Goal: Ask a question

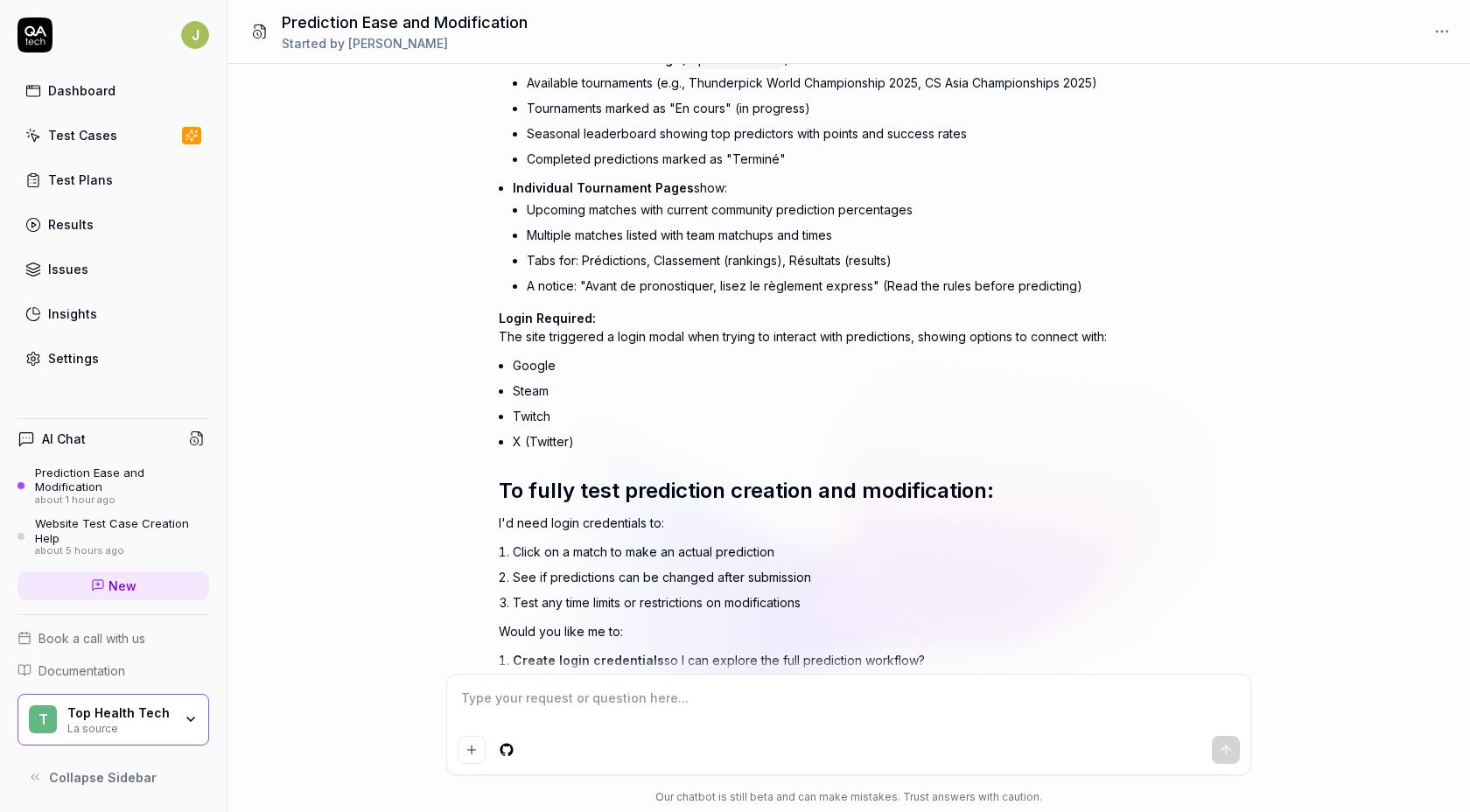
scroll to position [658, 0]
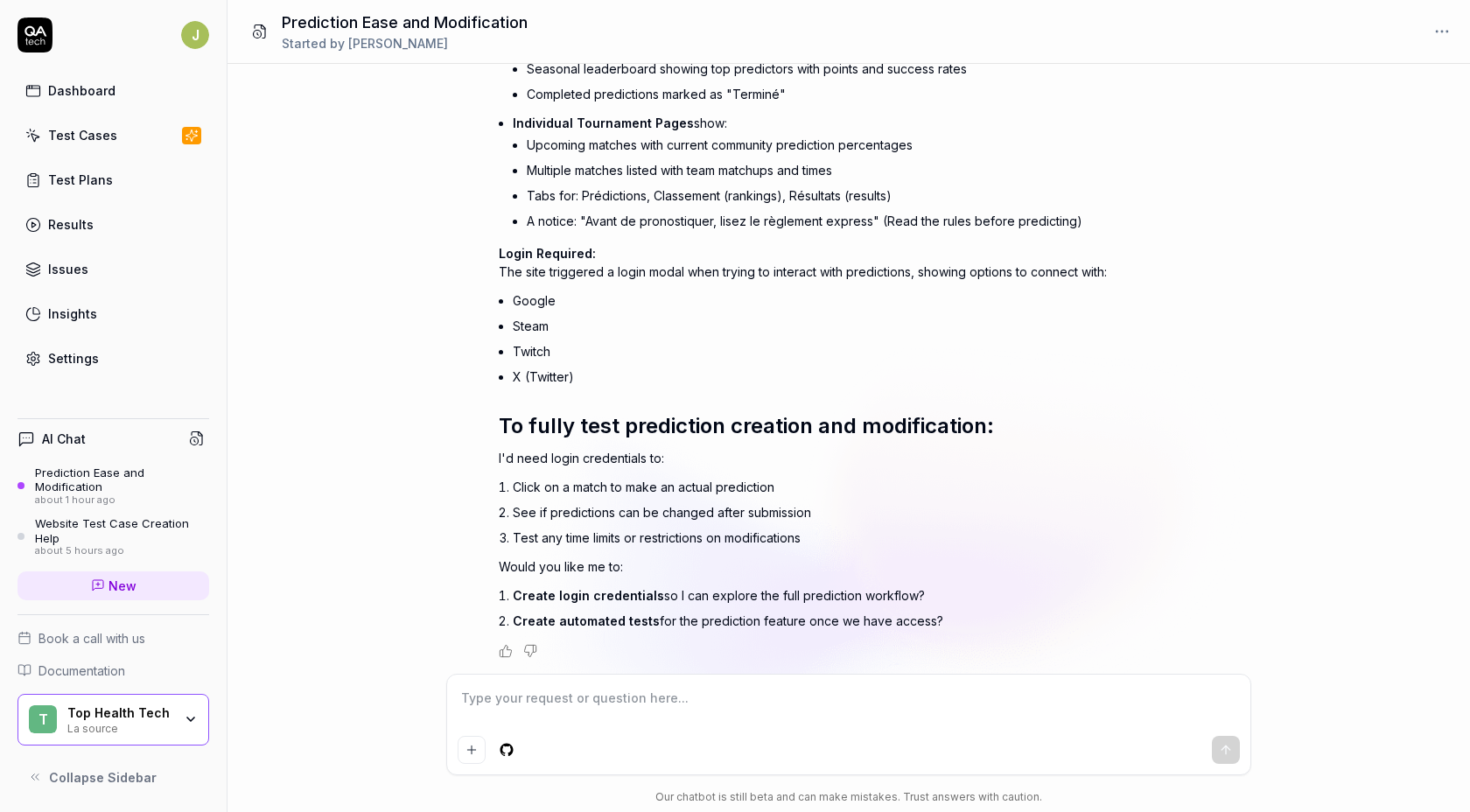
type textarea "*"
click at [689, 721] on textarea at bounding box center [849, 707] width 782 height 44
click at [680, 716] on textarea at bounding box center [849, 707] width 782 height 44
type textarea "y"
type textarea "*"
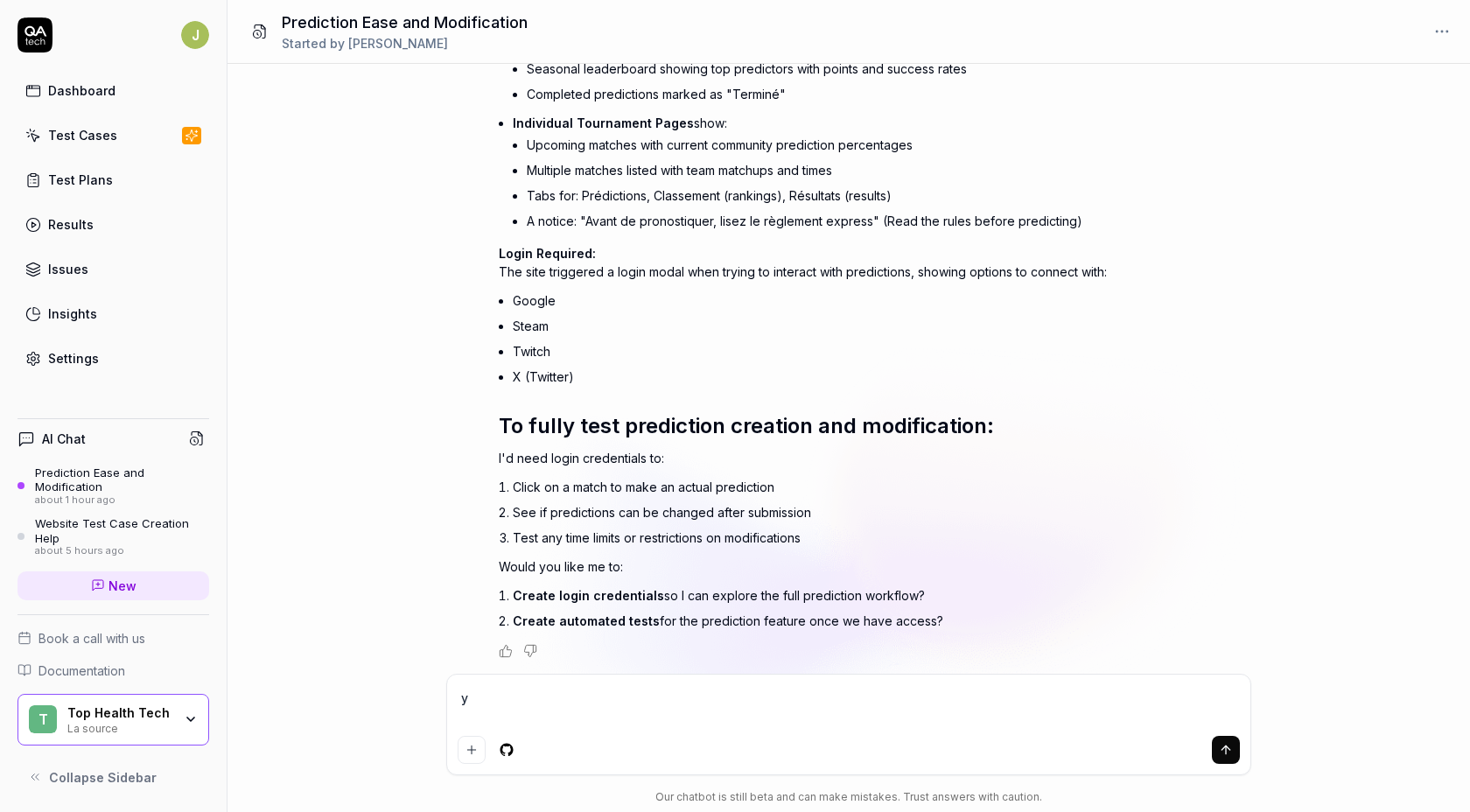
type textarea "ye"
type textarea "*"
type textarea "yes"
type textarea "*"
type textarea "yes"
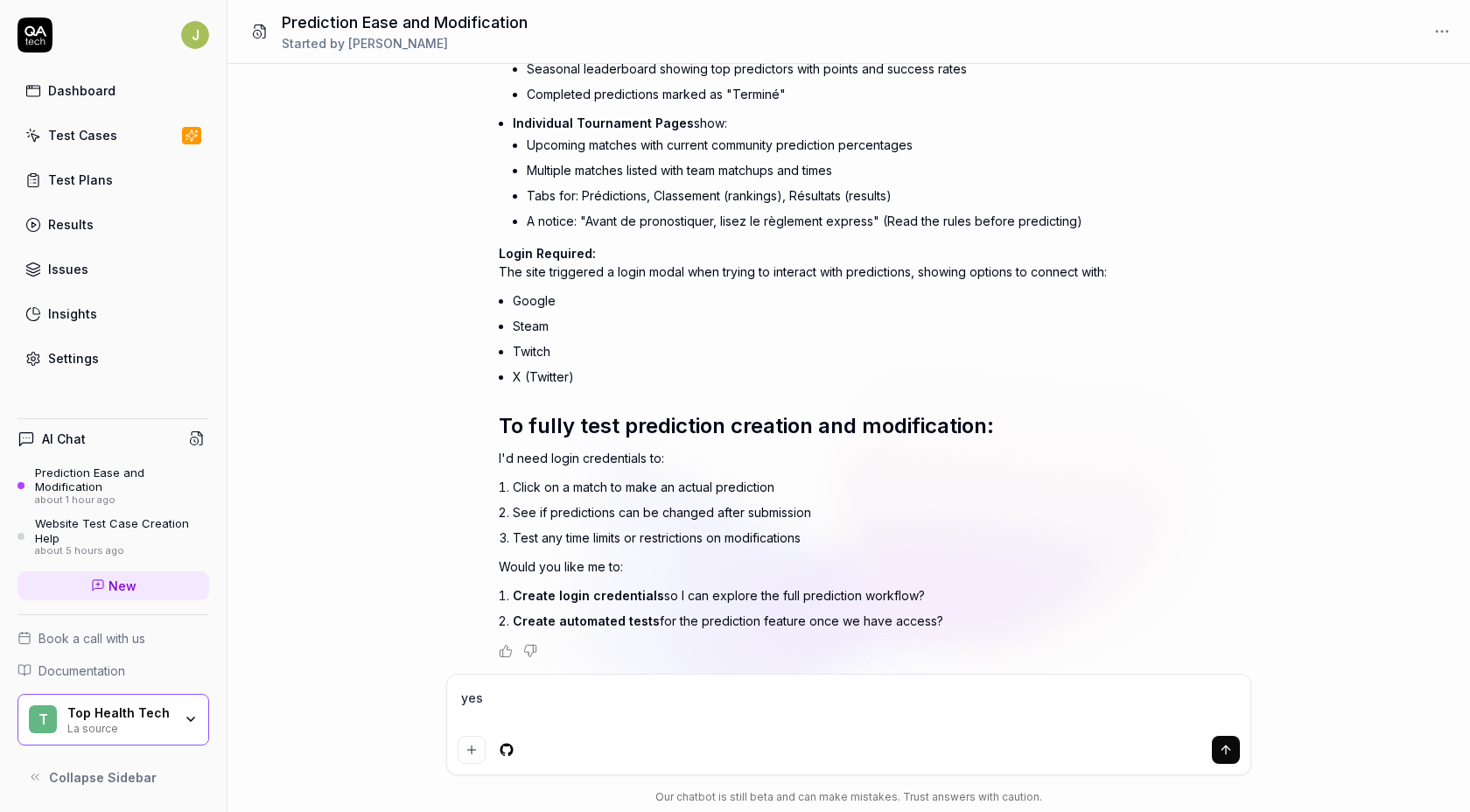
type textarea "*"
type textarea "yes p"
type textarea "*"
type textarea "yes pl"
type textarea "*"
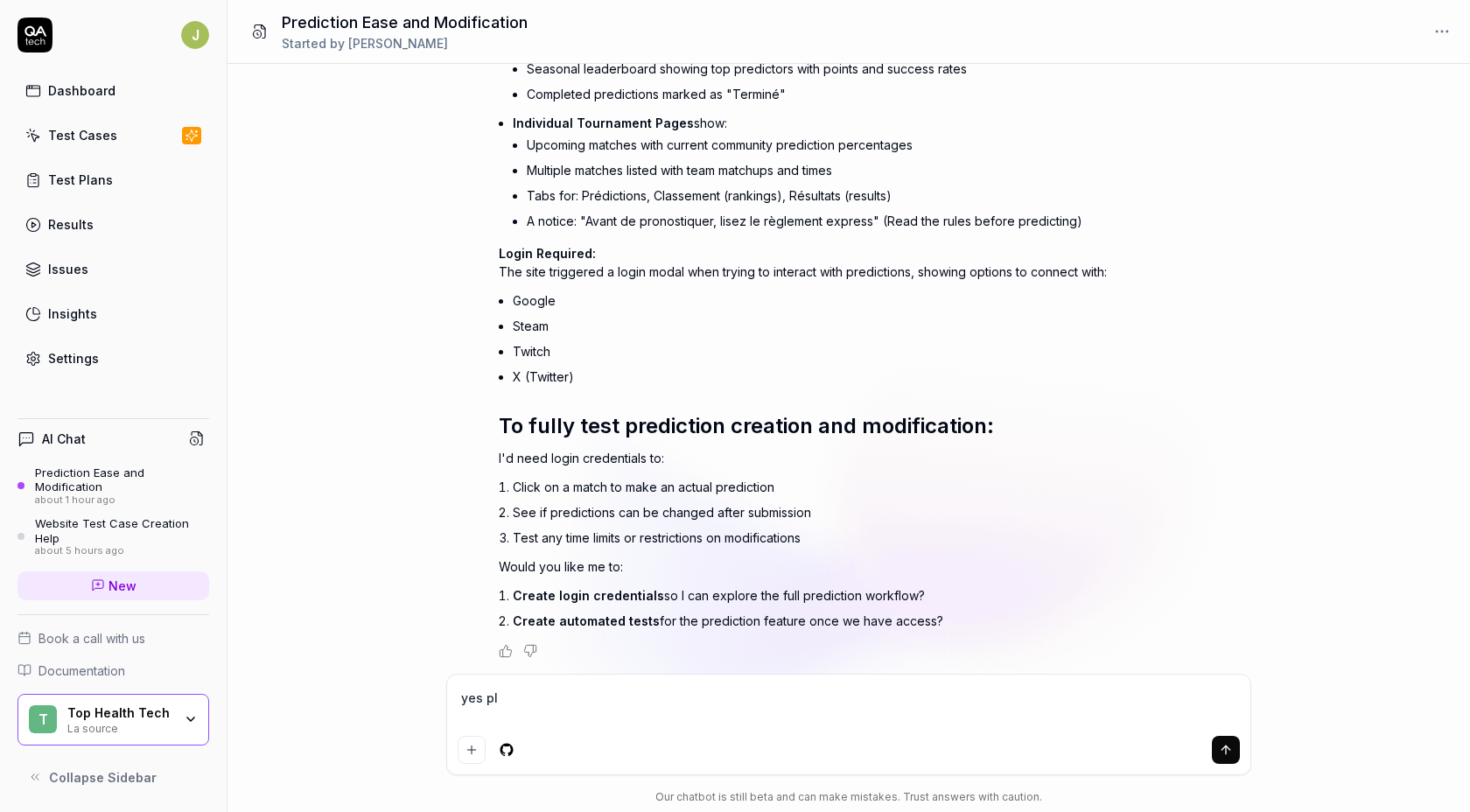
type textarea "yes ple"
type textarea "*"
type textarea "yes pleq"
type textarea "*"
type textarea "yes ple"
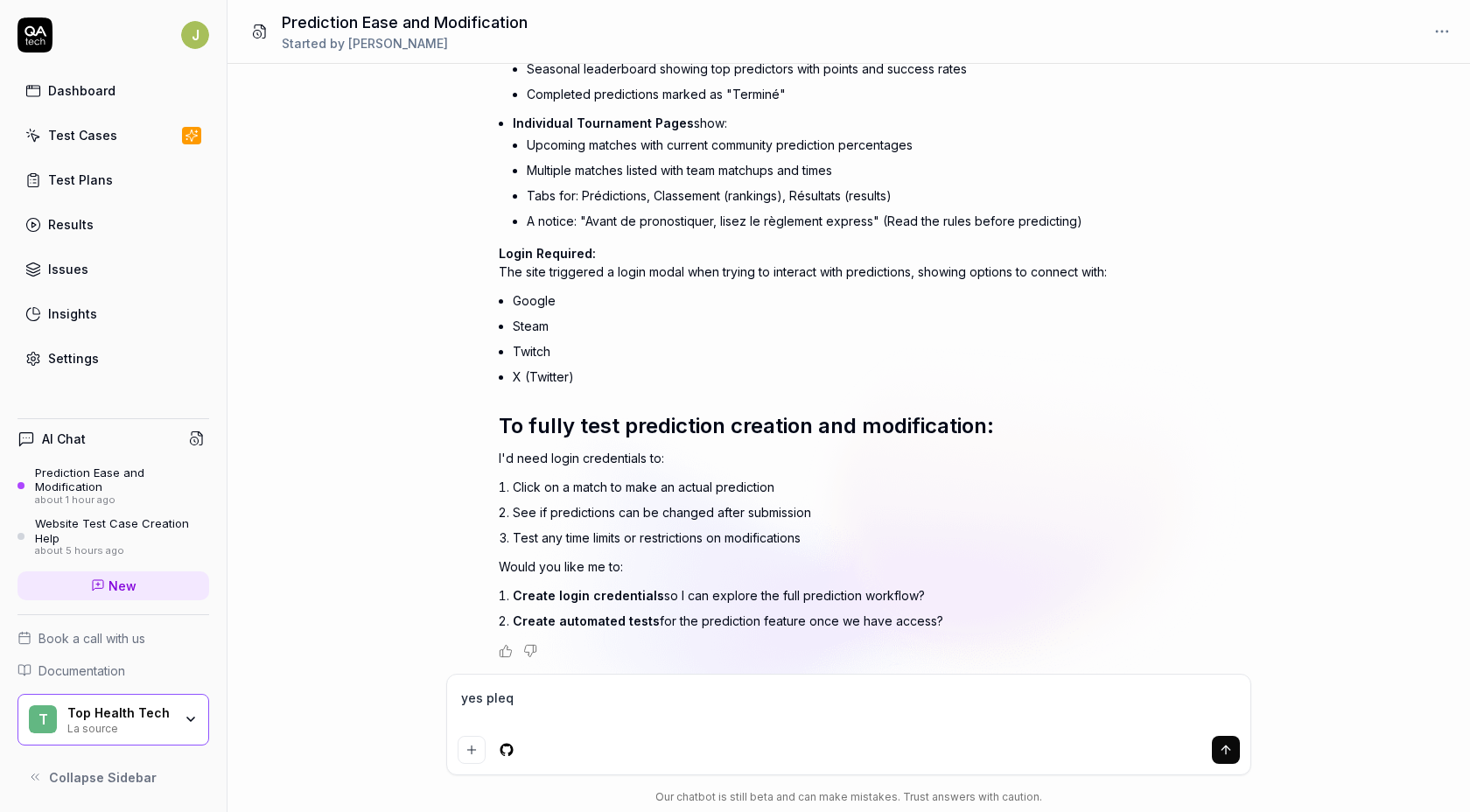
type textarea "*"
type textarea "yes plea"
type textarea "*"
type textarea "yes pleas"
type textarea "*"
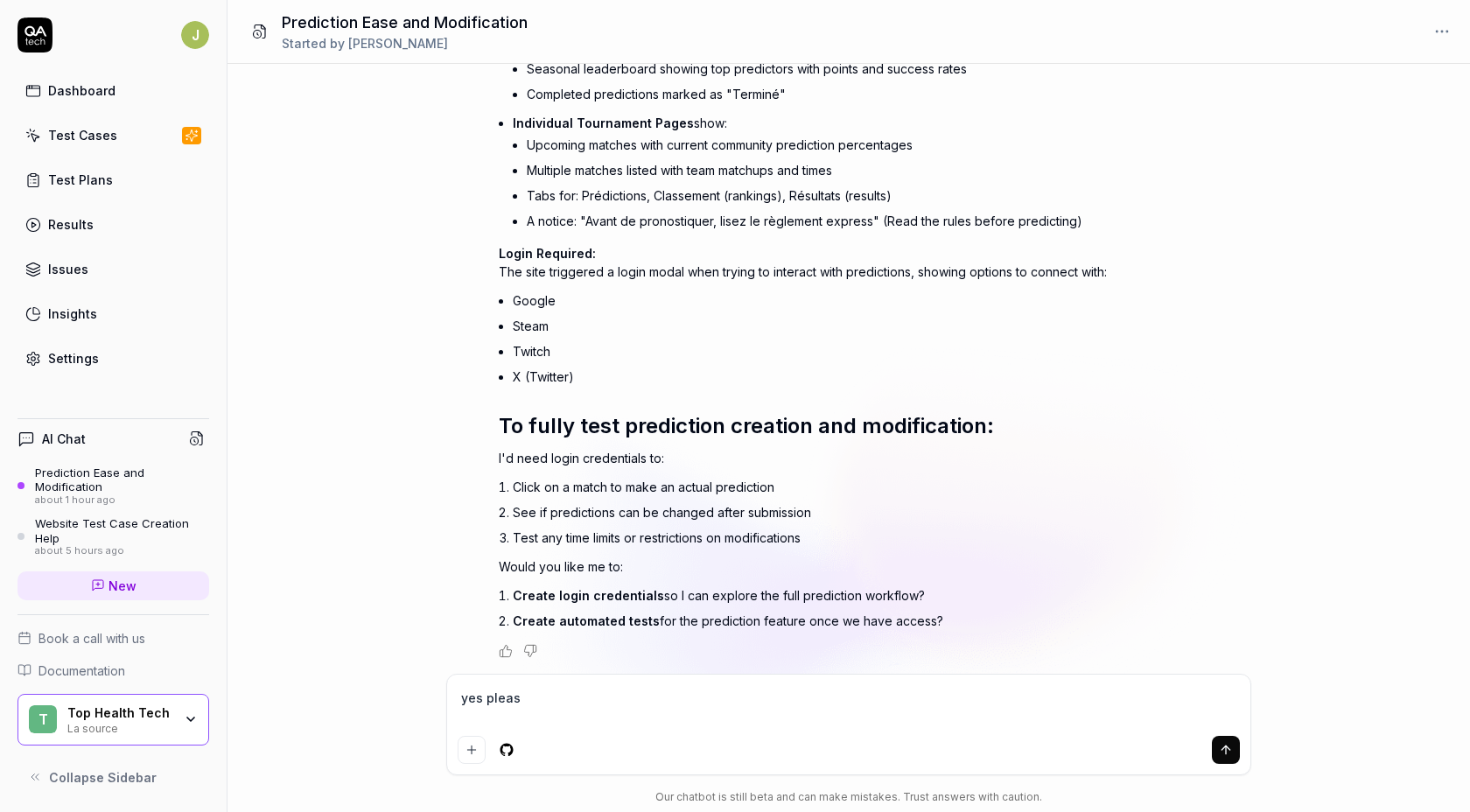
type textarea "yes please"
type textarea "*"
click at [576, 602] on li "Create login credentials so I can explore the full prediction workflow?" at bounding box center [812, 595] width 598 height 25
type textarea "*"
type input "[EMAIL_ADDRESS][DOMAIN_NAME]"
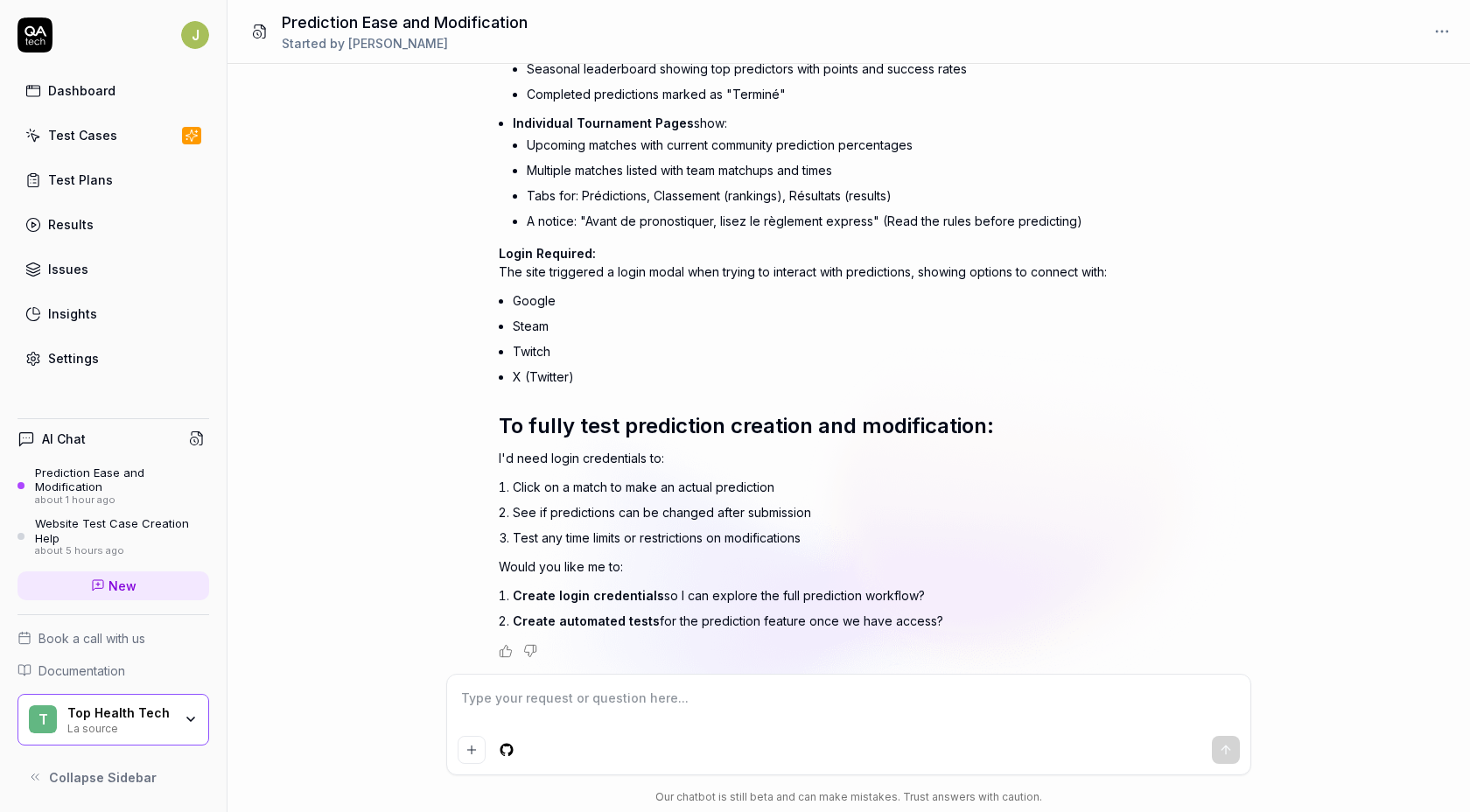
type textarea "*"
